Goal: Find specific page/section: Find specific page/section

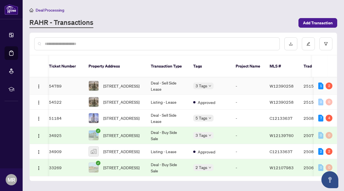
scroll to position [0, 6]
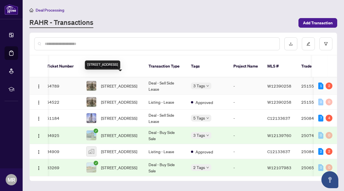
click at [114, 83] on span "[STREET_ADDRESS]" at bounding box center [119, 86] width 36 height 6
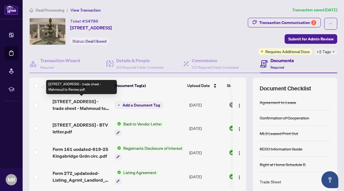
click at [77, 106] on span "[STREET_ADDRESS] - trade sheet - Mahmoud to Review.pdf" at bounding box center [82, 105] width 58 height 14
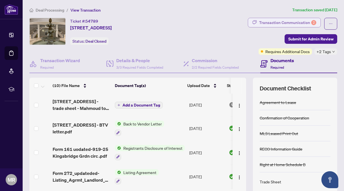
click at [264, 20] on div "Transaction Communication 2" at bounding box center [287, 22] width 57 height 9
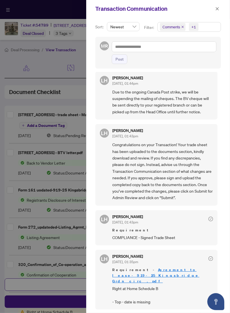
scroll to position [50, 0]
